Goal: Task Accomplishment & Management: Use online tool/utility

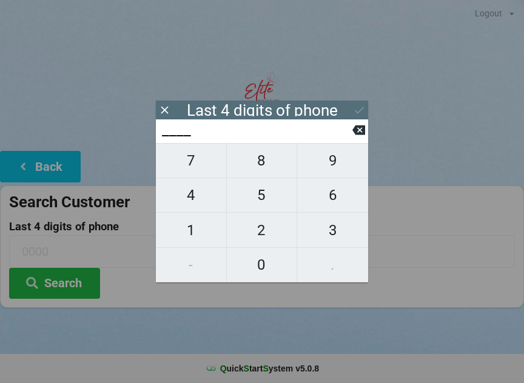
click at [256, 275] on span "0" at bounding box center [262, 264] width 70 height 25
type input "0___"
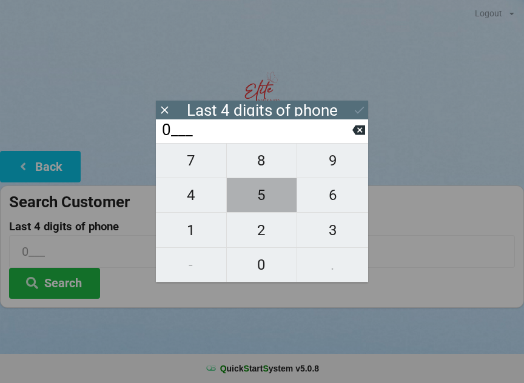
click at [259, 203] on span "5" at bounding box center [262, 195] width 70 height 25
type input "05__"
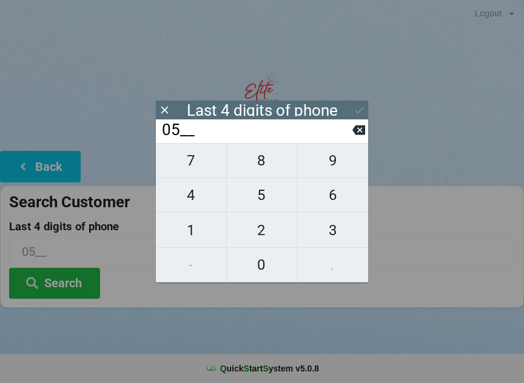
click at [188, 208] on span "4" at bounding box center [191, 195] width 70 height 25
type input "054_"
click at [330, 198] on span "6" at bounding box center [332, 195] width 71 height 25
type input "0546"
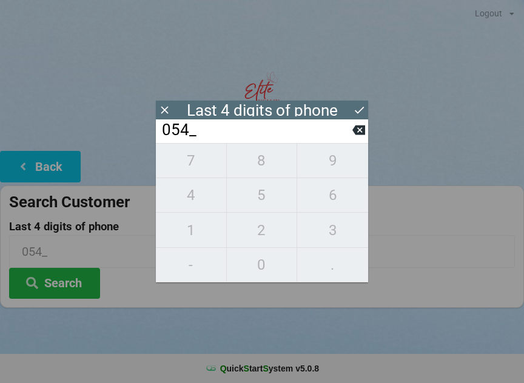
type input "0546"
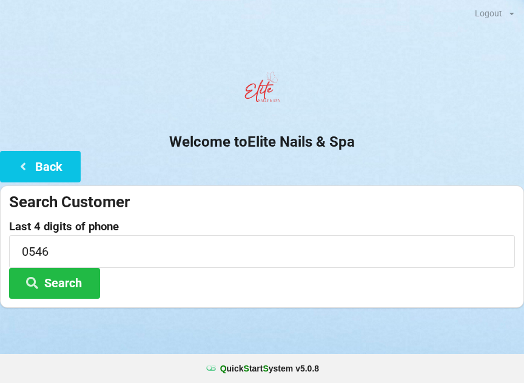
click at [74, 291] on button "Search" at bounding box center [54, 283] width 91 height 31
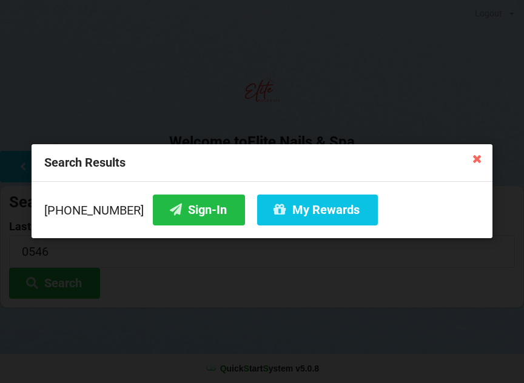
click at [298, 216] on button "My Rewards" at bounding box center [317, 210] width 121 height 31
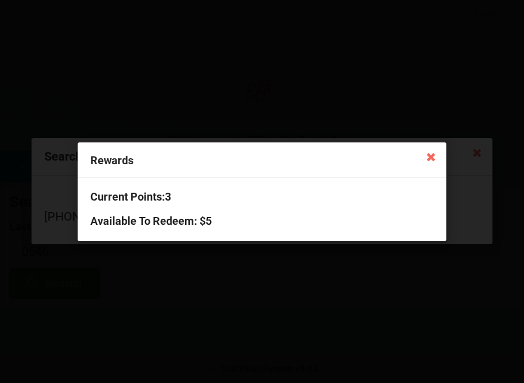
click at [189, 224] on h3 "Available To Redeem : $5" at bounding box center [261, 221] width 343 height 14
click at [122, 162] on div "Rewards" at bounding box center [262, 160] width 369 height 36
click at [90, 313] on div "Rewards Current Points: 3 Available To Redeem : $5" at bounding box center [262, 191] width 524 height 383
click at [421, 158] on icon at bounding box center [430, 156] width 19 height 19
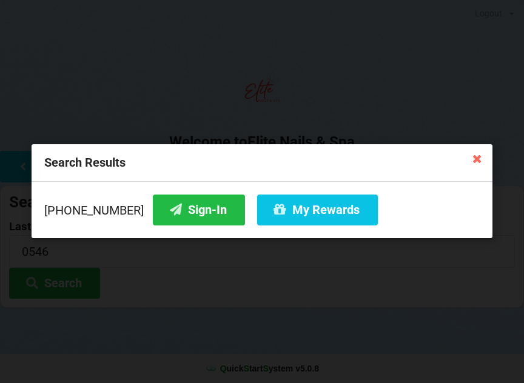
click at [433, 161] on div "Search Results" at bounding box center [262, 163] width 461 height 38
click at [178, 206] on button "Sign-In" at bounding box center [199, 210] width 92 height 31
